Goal: Information Seeking & Learning: Learn about a topic

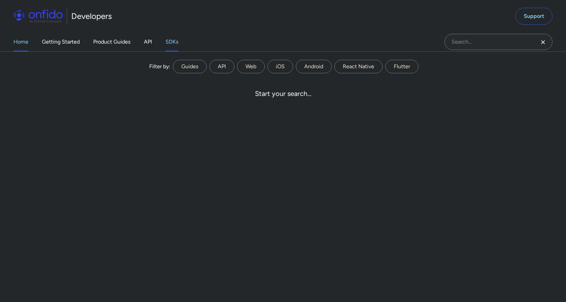
click at [174, 43] on link "SDKs" at bounding box center [172, 41] width 13 height 19
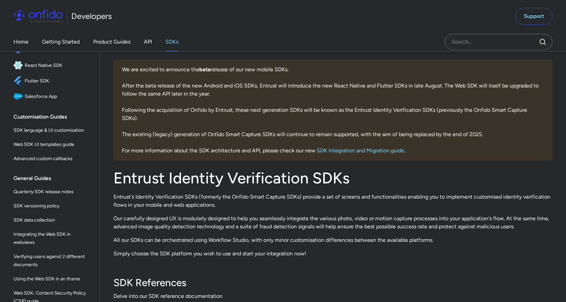
scroll to position [112, 0]
click at [64, 237] on span "Integrating the Web SDK in webviews" at bounding box center [53, 238] width 78 height 16
